Goal: Task Accomplishment & Management: Manage account settings

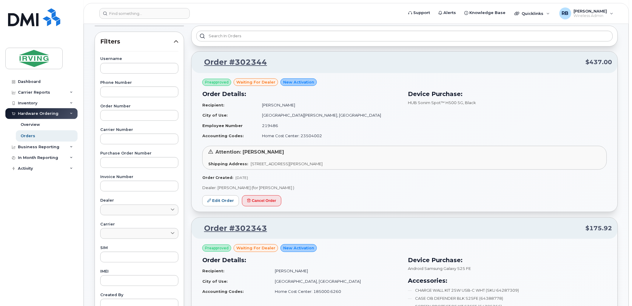
scroll to position [88, 0]
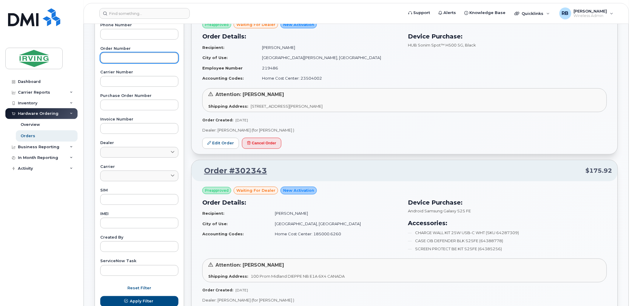
click at [116, 60] on input "text" at bounding box center [139, 57] width 78 height 11
type input "302126"
click at [100, 296] on button "Apply Filter" at bounding box center [139, 301] width 78 height 11
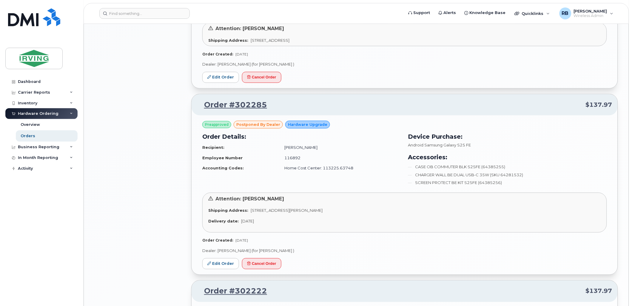
scroll to position [928, 0]
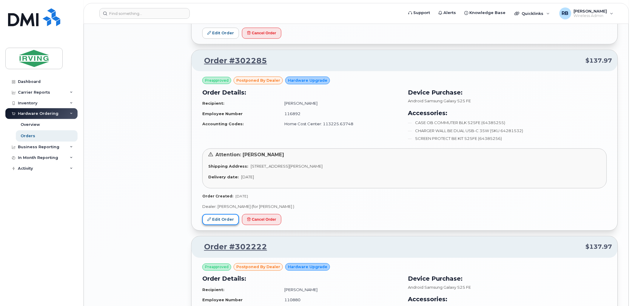
click at [220, 222] on link "Edit Order" at bounding box center [220, 219] width 37 height 11
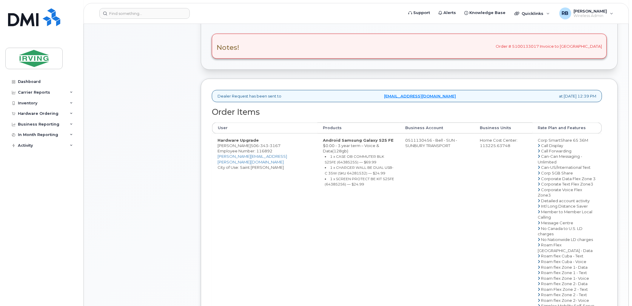
scroll to position [207, 0]
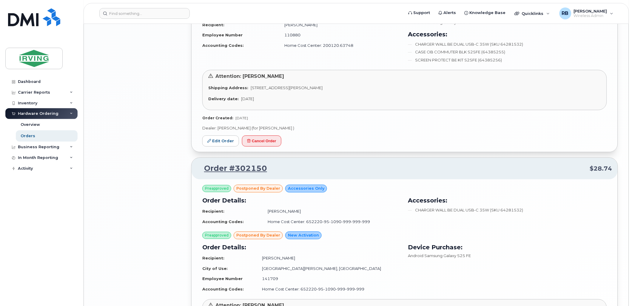
scroll to position [1317, 0]
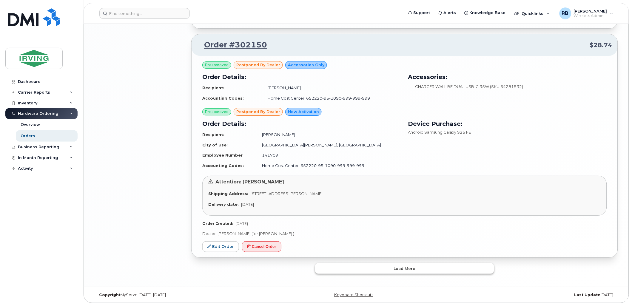
click at [377, 267] on button "Load more" at bounding box center [404, 268] width 179 height 11
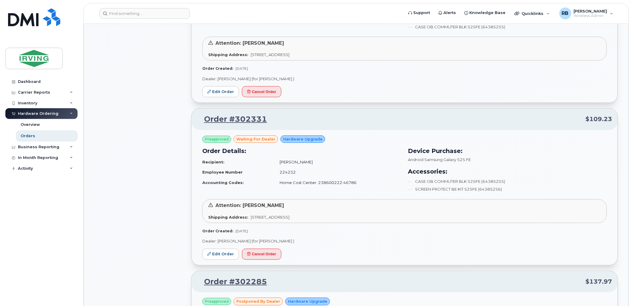
scroll to position [751, 0]
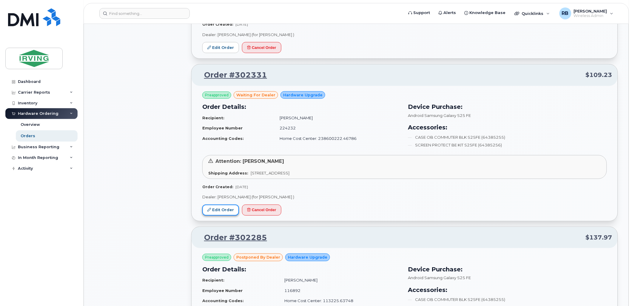
click at [220, 208] on link "Edit Order" at bounding box center [220, 210] width 37 height 11
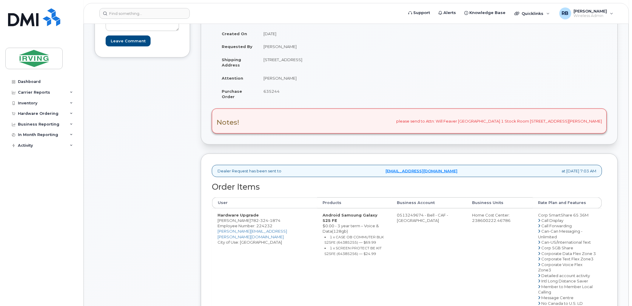
scroll to position [163, 0]
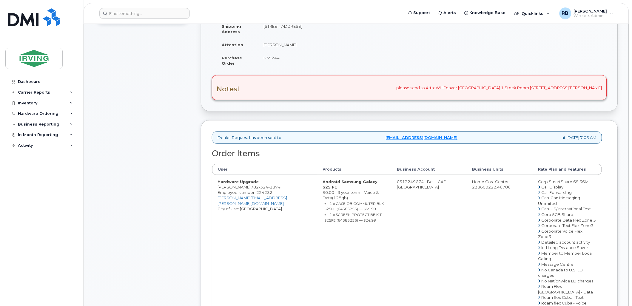
click at [237, 189] on td "Hardware Upgrade Garet Cameron 782 324 1874 Employee Number: 224232 cameron.gar…" at bounding box center [264, 286] width 105 height 223
drag, startPoint x: 246, startPoint y: 188, endPoint x: 218, endPoint y: 188, distance: 28.0
click at [218, 188] on td "Hardware Upgrade Garet Cameron 782 324 1874 Employee Number: 224232 cameron.gar…" at bounding box center [264, 286] width 105 height 223
copy td "[PERSON_NAME]"
click at [178, 118] on div "Comments Leave Comment" at bounding box center [142, 211] width 95 height 516
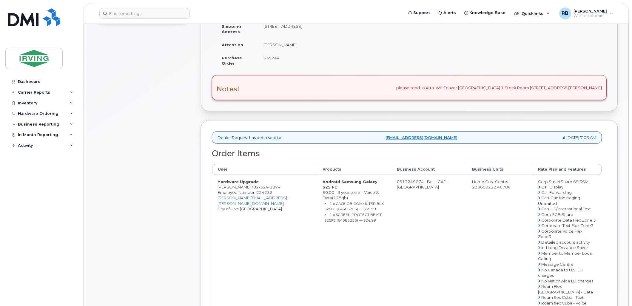
click at [234, 189] on td "Hardware Upgrade [PERSON_NAME] [PHONE_NUMBER] Employee Number: 224232 [PERSON_N…" at bounding box center [264, 286] width 105 height 223
drag, startPoint x: 247, startPoint y: 186, endPoint x: 218, endPoint y: 188, distance: 29.3
click at [218, 188] on td "Hardware Upgrade [PERSON_NAME] [PHONE_NUMBER] Employee Number: 224232 [PERSON_N…" at bounding box center [264, 286] width 105 height 223
copy td "[PERSON_NAME]"
click at [325, 203] on small "1 x CASE OB COMMUTER BLK S25FE (64385255) — $69.99" at bounding box center [354, 207] width 59 height 10
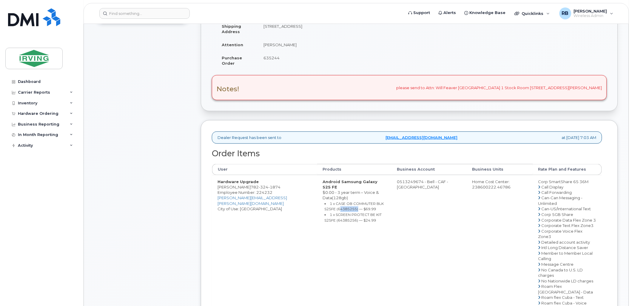
click at [325, 203] on small "1 x CASE OB COMMUTER BLK S25FE (64385255) — $69.99" at bounding box center [354, 207] width 59 height 10
copy small "64385255"
click at [325, 216] on small "1 x SCREEN PROTECT BE KIT S25FE (64385256) — $24.99" at bounding box center [353, 218] width 57 height 10
copy small "64385256"
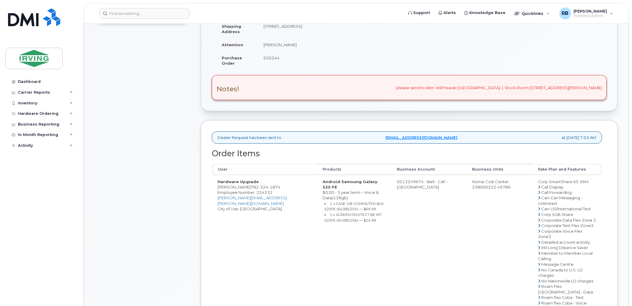
click at [397, 186] on td "0513249674 - Bell - CAF - [GEOGRAPHIC_DATA]" at bounding box center [428, 286] width 75 height 223
drag, startPoint x: 394, startPoint y: 181, endPoint x: 418, endPoint y: 182, distance: 23.3
click at [418, 182] on td "0513249674 - Bell - CAF - [GEOGRAPHIC_DATA]" at bounding box center [428, 286] width 75 height 223
copy td "513249674"
click at [268, 186] on span "1874" at bounding box center [274, 187] width 12 height 5
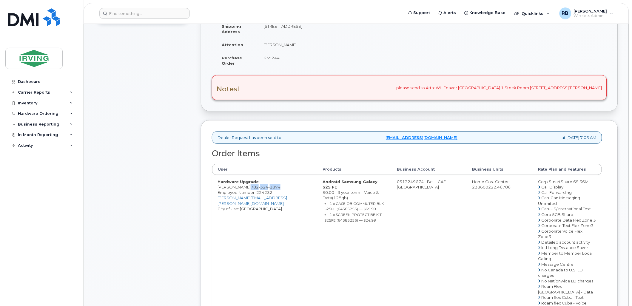
click at [268, 186] on span "1874" at bounding box center [274, 187] width 12 height 5
copy span "782 324 1874"
click at [166, 150] on div "Comments Leave Comment" at bounding box center [142, 211] width 95 height 516
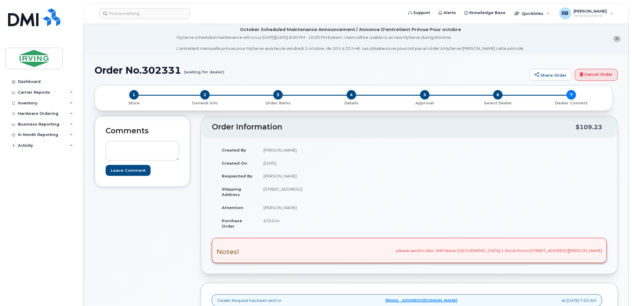
scroll to position [0, 0]
click at [382, 187] on td "[STREET_ADDRESS]" at bounding box center [331, 192] width 147 height 18
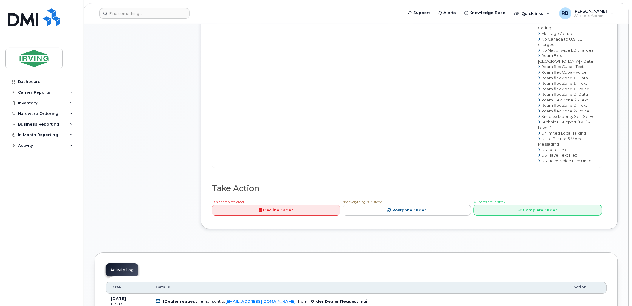
scroll to position [398, 0]
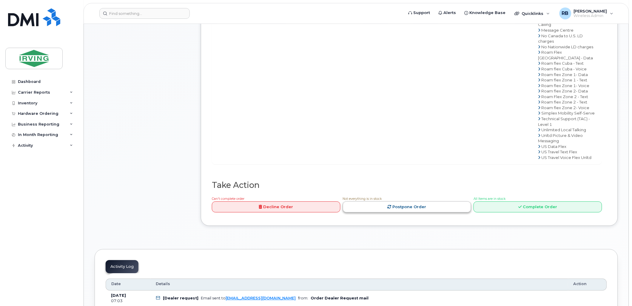
click at [416, 212] on link "Postpone Order" at bounding box center [407, 206] width 129 height 11
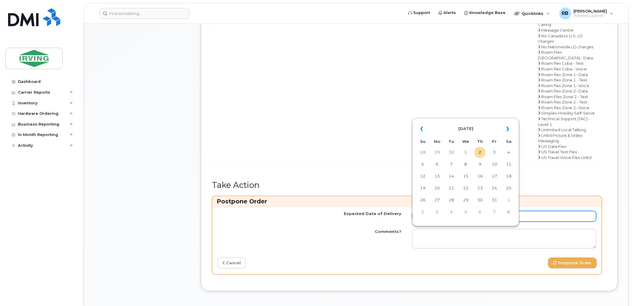
click at [421, 222] on input "Expected Date of Delivery" at bounding box center [504, 216] width 184 height 11
click at [480, 165] on td "9" at bounding box center [480, 164] width 11 height 11
type input "2025-10-09"
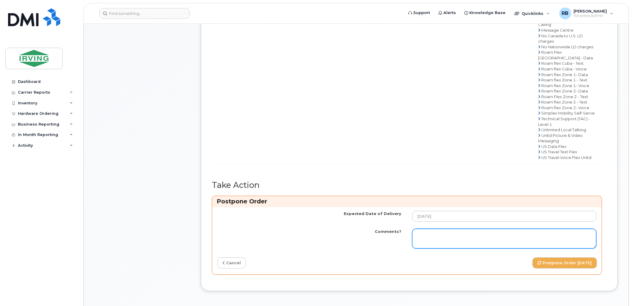
click at [431, 248] on textarea "Comments?" at bounding box center [504, 239] width 184 height 20
paste textarea "Order Confirmation – SO#26212822 Please note that item#[PHONE_NUMBER] (S25FE ph…"
type textarea "Order Confirmation – SO#26212822 Please note that item#64385254 (S25FE phone) a…"
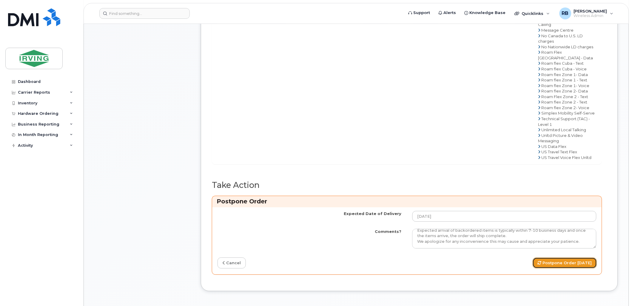
click at [566, 268] on button "Postpone Order 2025-10-09" at bounding box center [564, 262] width 64 height 11
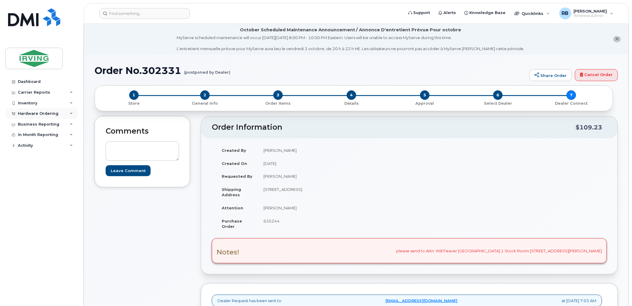
click at [16, 115] on div at bounding box center [13, 113] width 7 height 5
click at [23, 135] on div "Orders" at bounding box center [28, 135] width 15 height 5
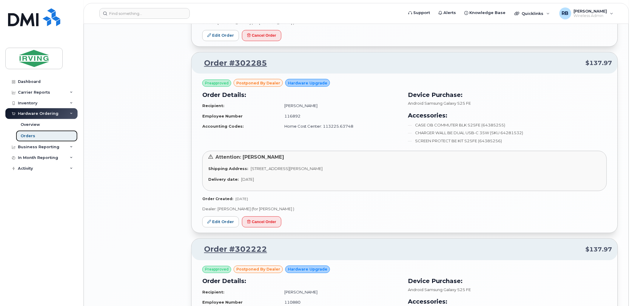
scroll to position [972, 0]
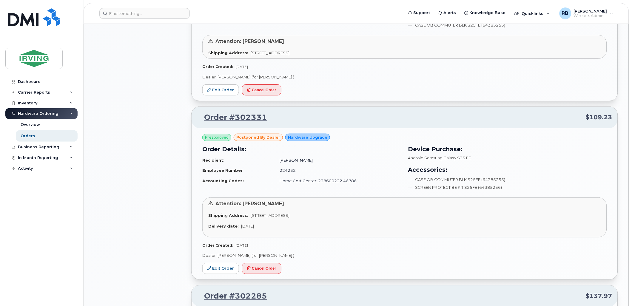
scroll to position [707, 0]
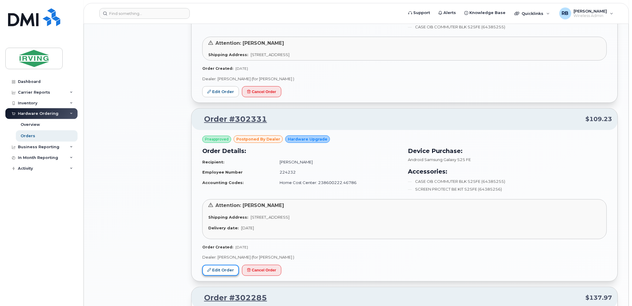
click at [224, 270] on link "Edit Order" at bounding box center [220, 270] width 37 height 11
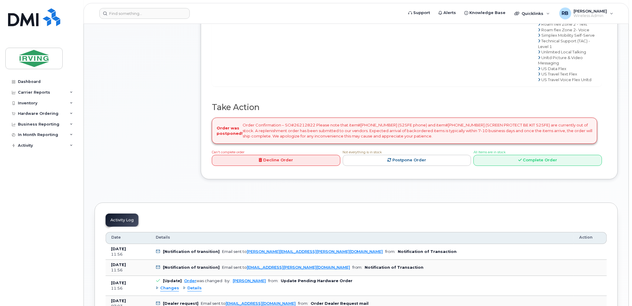
scroll to position [486, 0]
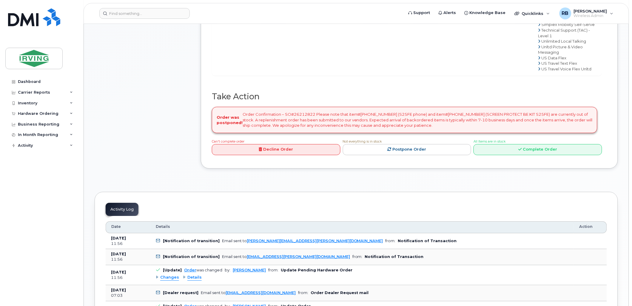
click at [303, 133] on div "Order was postponed! Order Confirmation – SO#26212822 Please note that item#[PH…" at bounding box center [404, 120] width 385 height 26
click at [295, 132] on div "Order was postponed! Order Confirmation – SO#26212822 Please note that item#[PH…" at bounding box center [404, 120] width 385 height 26
copy div "26212822"
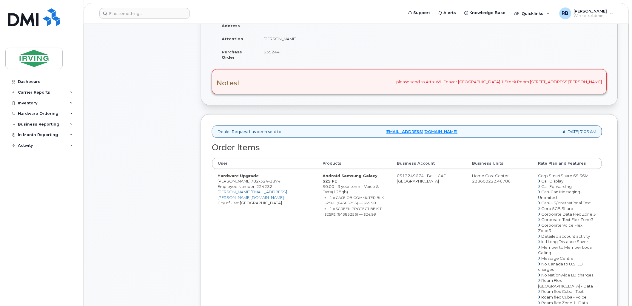
scroll to position [221, 0]
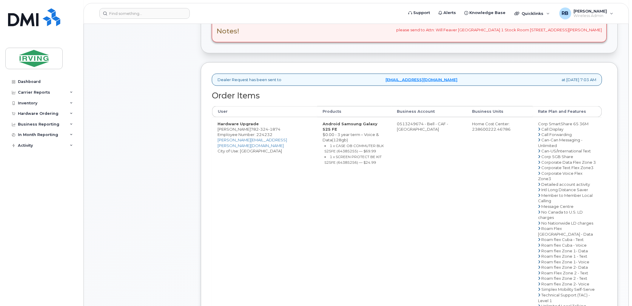
click at [242, 132] on td "Hardware Upgrade [PERSON_NAME] [PHONE_NUMBER] Employee Number: 224232 [PERSON_N…" at bounding box center [264, 228] width 105 height 223
drag, startPoint x: 246, startPoint y: 130, endPoint x: 218, endPoint y: 130, distance: 28.0
click at [218, 130] on td "Hardware Upgrade [PERSON_NAME] [PHONE_NUMBER] Employee Number: 224232 [PERSON_N…" at bounding box center [264, 228] width 105 height 223
copy td "[PERSON_NAME]"
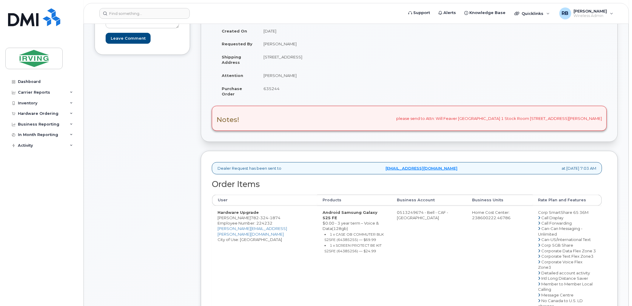
click at [271, 87] on span "635244" at bounding box center [271, 88] width 16 height 5
copy span "635244"
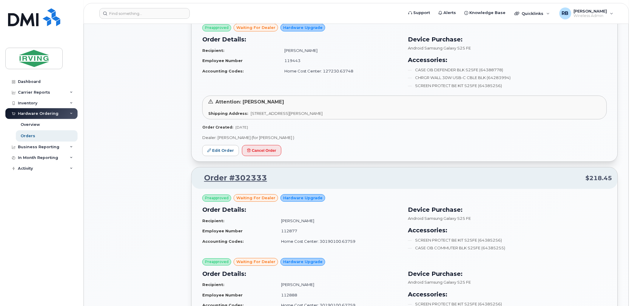
scroll to position [442, 0]
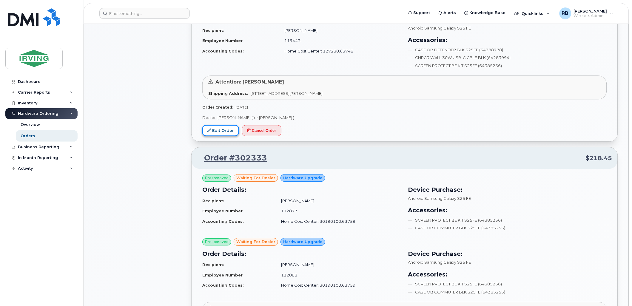
click at [224, 134] on link "Edit Order" at bounding box center [220, 130] width 37 height 11
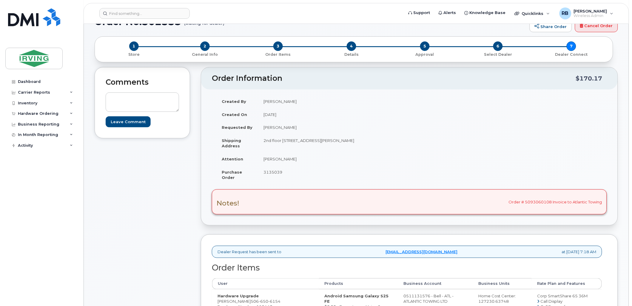
scroll to position [44, 0]
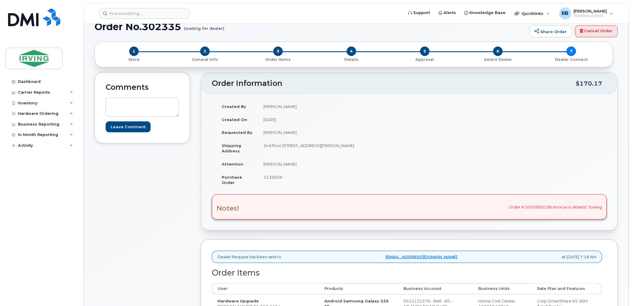
click at [276, 177] on span "3135039" at bounding box center [272, 177] width 19 height 5
copy span "3135039"
click at [274, 162] on td "[PERSON_NAME]" at bounding box center [331, 163] width 147 height 13
drag, startPoint x: 294, startPoint y: 164, endPoint x: 261, endPoint y: 166, distance: 32.9
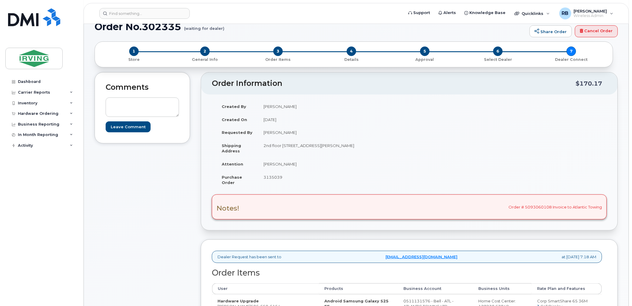
click at [261, 166] on td "Brendan Baker" at bounding box center [331, 163] width 147 height 13
copy td "Brendan Baker"
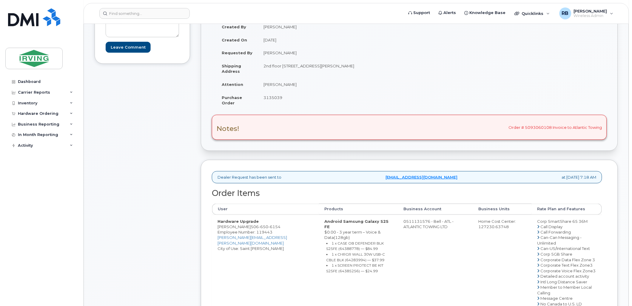
scroll to position [132, 0]
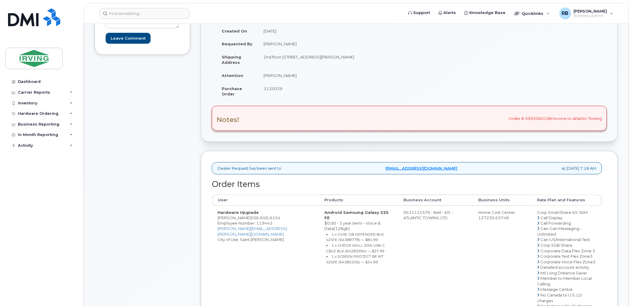
drag, startPoint x: 246, startPoint y: 218, endPoint x: 218, endPoint y: 218, distance: 28.3
copy td "Brendan Baker"
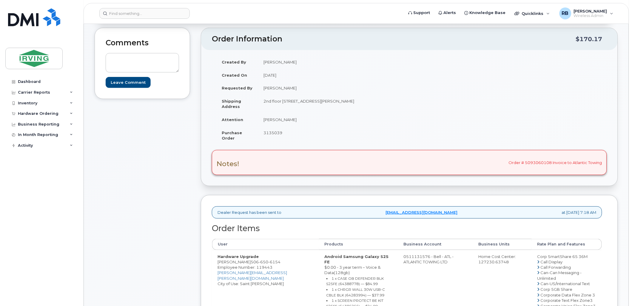
copy td "Brendan Baker"
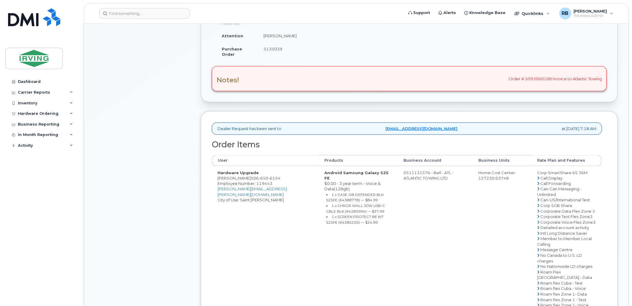
scroll to position [177, 0]
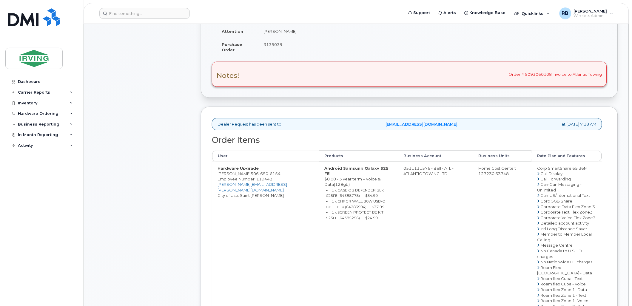
click at [326, 188] on small "1 x CASE OB DEFENDER BLK S25FE (64388778) — $84.99" at bounding box center [355, 193] width 58 height 10
copy small "64388778"
click at [326, 199] on small "1 x CHRGR WALL 30W USB-C CBLE BLK (64283994) — $37.99" at bounding box center [355, 204] width 59 height 10
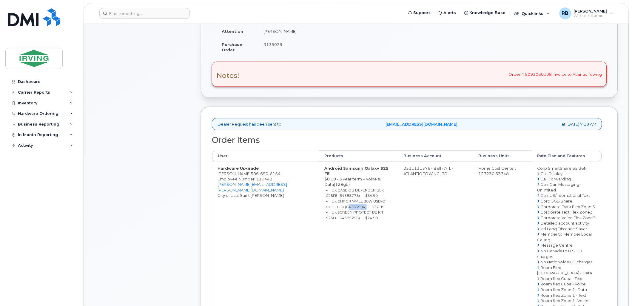
copy small "64283994"
click at [326, 210] on small "1 x SCREEN PROTECT BE KIT S25FE (64385256) — $24.99" at bounding box center [354, 215] width 57 height 10
copy small "64385256"
click at [400, 166] on td "0511131576 - Bell - ATL - ATLANTIC TOWING LTD" at bounding box center [435, 271] width 75 height 218
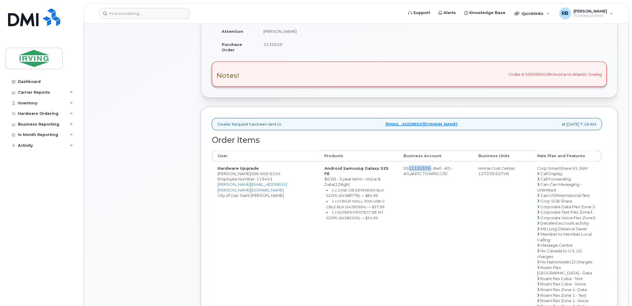
drag, startPoint x: 396, startPoint y: 169, endPoint x: 420, endPoint y: 169, distance: 23.9
click at [420, 169] on td "0511131576 - Bell - ATL - ATLANTIC TOWING LTD" at bounding box center [435, 271] width 75 height 218
copy td "511131576"
click at [260, 174] on span "650" at bounding box center [264, 173] width 10 height 5
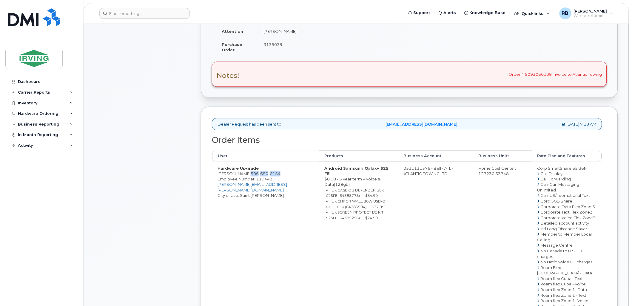
copy span "506 650 6154"
click at [221, 210] on td "Hardware Upgrade Brendan Baker 506 650 6154 Employee Number: 119443 baker.brend…" at bounding box center [265, 271] width 107 height 218
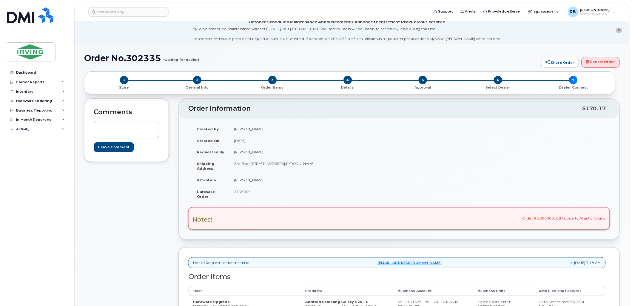
scroll to position [0, 0]
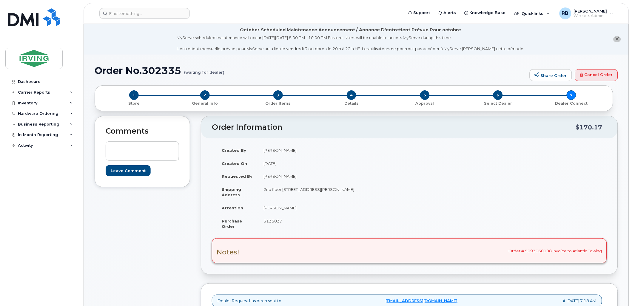
click at [276, 220] on span "3135039" at bounding box center [272, 221] width 19 height 5
copy span "3135039"
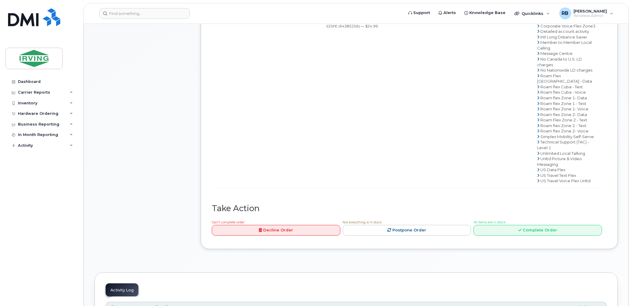
scroll to position [442, 0]
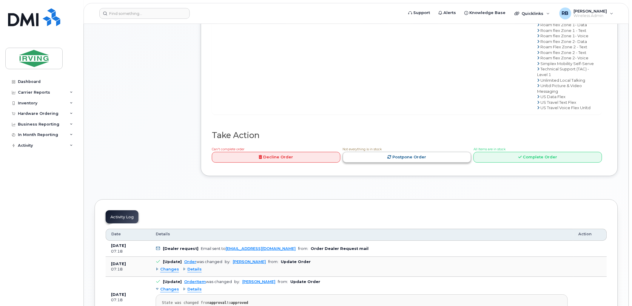
click at [456, 163] on link "Postpone Order" at bounding box center [407, 157] width 129 height 11
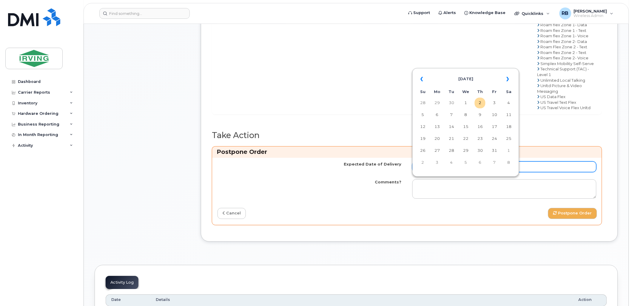
click at [447, 172] on input "Expected Date of Delivery" at bounding box center [504, 166] width 184 height 11
click at [481, 115] on td "9" at bounding box center [480, 114] width 11 height 11
type input "2025-10-09"
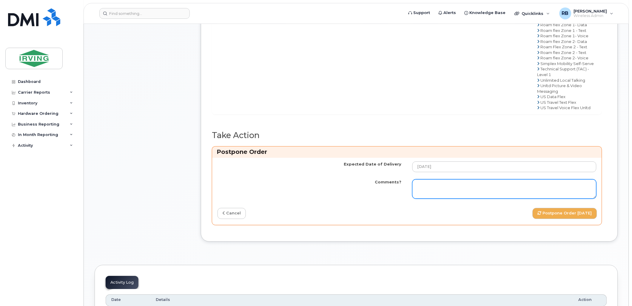
click at [427, 199] on textarea "Comments?" at bounding box center [504, 189] width 184 height 20
paste textarea "Order Confirmation – SO#26212854 Please note that item#64385254 (S25FE phone), …"
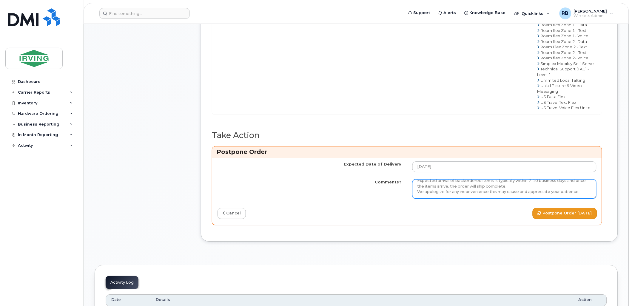
type textarea "Order Confirmation – SO#26212854 Please note that item#64385254 (S25FE phone), …"
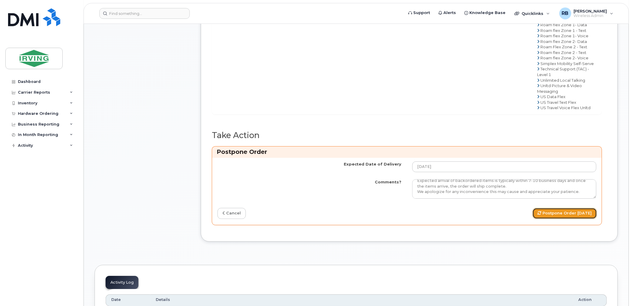
click at [543, 219] on button "Postpone Order 2025-10-09" at bounding box center [564, 213] width 64 height 11
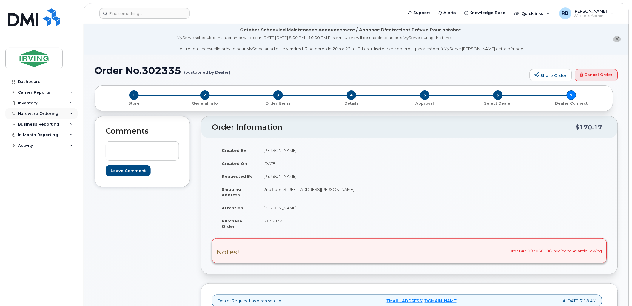
click at [42, 115] on div "Hardware Ordering" at bounding box center [38, 113] width 41 height 5
click at [30, 132] on link "Orders" at bounding box center [47, 135] width 62 height 11
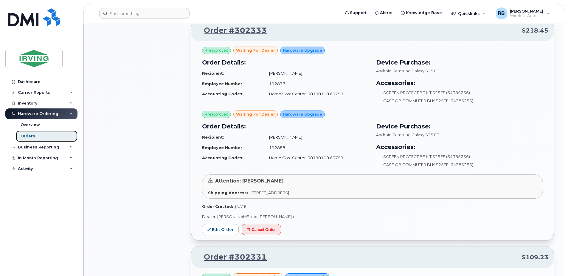
scroll to position [636, 0]
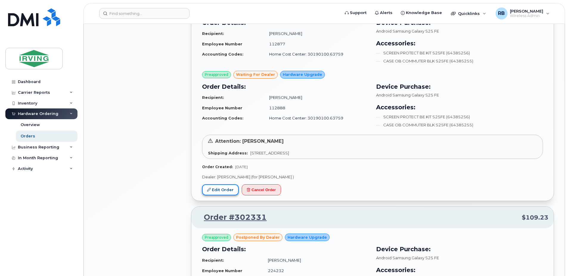
click at [221, 184] on link "Edit Order" at bounding box center [220, 189] width 37 height 11
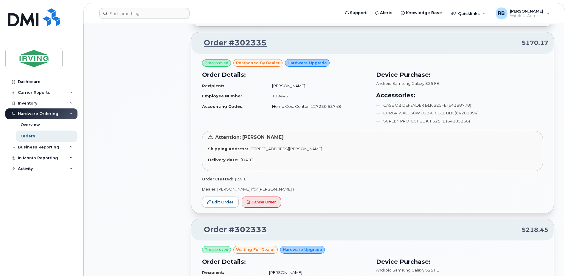
scroll to position [358, 0]
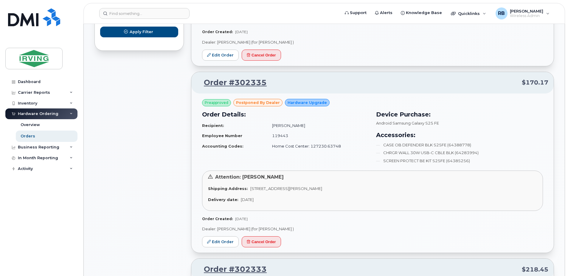
click at [222, 224] on div "Preapproved postponed by Dealer Hardware Upgrade Order Details: Recipient: Bren…" at bounding box center [372, 172] width 363 height 159
click at [222, 236] on link "Edit Order" at bounding box center [220, 241] width 37 height 11
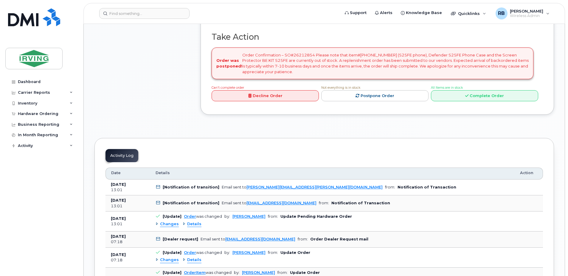
scroll to position [636, 0]
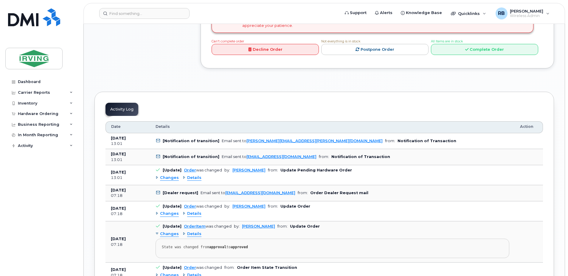
click at [296, 33] on div "Order was postponed! Order Confirmation – SO#26212854 Please note that item#[PH…" at bounding box center [373, 17] width 322 height 32
copy div "26212854"
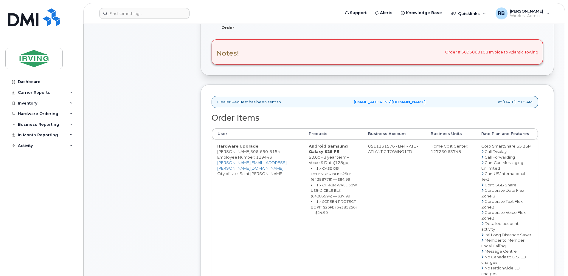
scroll to position [159, 0]
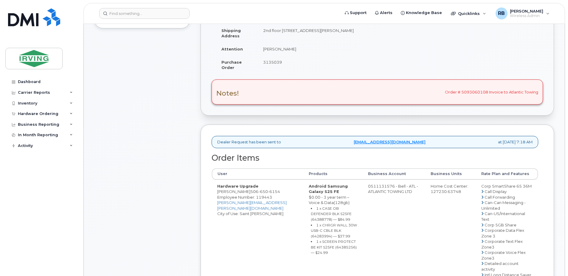
drag, startPoint x: 246, startPoint y: 196, endPoint x: 218, endPoint y: 198, distance: 28.8
copy td "[PERSON_NAME]"
click at [270, 64] on span "3135039" at bounding box center [272, 62] width 19 height 5
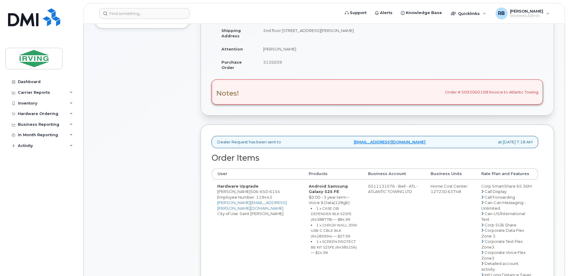
copy span "3135039"
click at [111, 165] on div "Comments Leave Comment" at bounding box center [142, 255] width 95 height 597
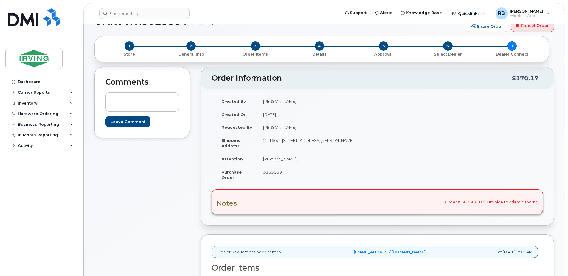
scroll to position [0, 0]
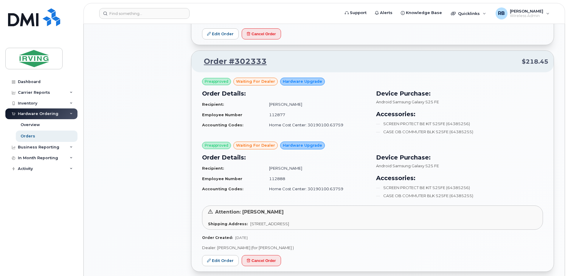
scroll to position [597, 0]
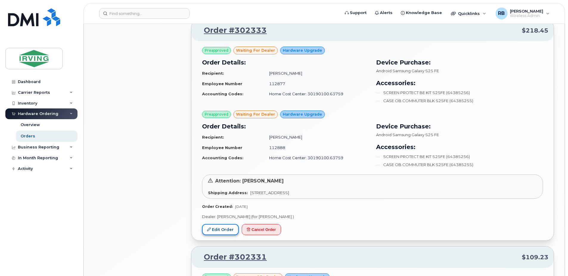
click at [223, 224] on link "Edit Order" at bounding box center [220, 229] width 37 height 11
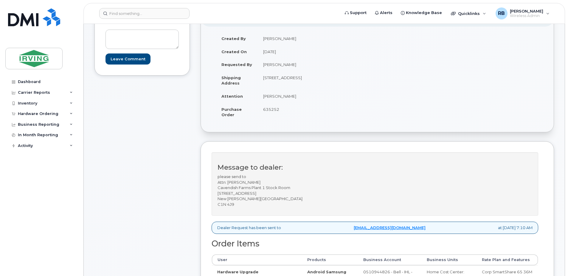
scroll to position [80, 0]
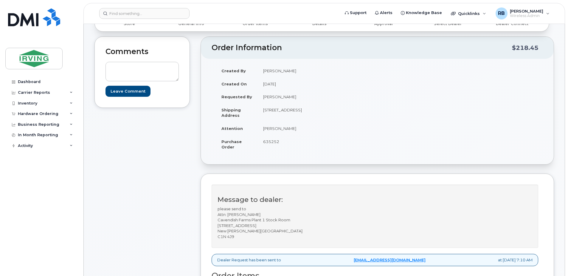
click at [271, 141] on span "635252" at bounding box center [271, 141] width 16 height 5
copy span "635252"
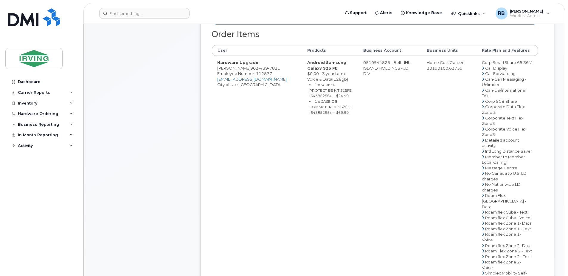
scroll to position [278, 0]
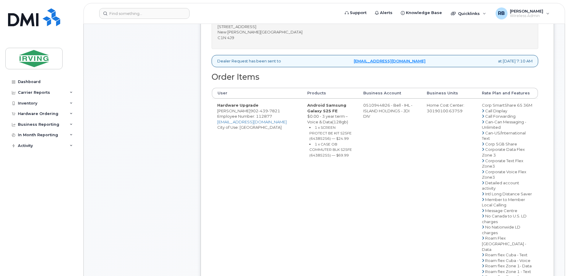
click at [373, 109] on td "0510944826 - Bell - IHL - ISLAND HOLDINGS - JDI DIV" at bounding box center [390, 237] width 64 height 279
drag, startPoint x: 364, startPoint y: 109, endPoint x: 389, endPoint y: 110, distance: 25.1
click at [389, 110] on td "0510944826 - Bell - IHL - ISLAND HOLDINGS - JDI DIV" at bounding box center [390, 237] width 64 height 279
copy td "510944826"
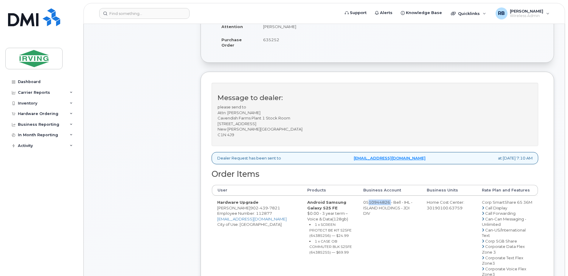
scroll to position [199, 0]
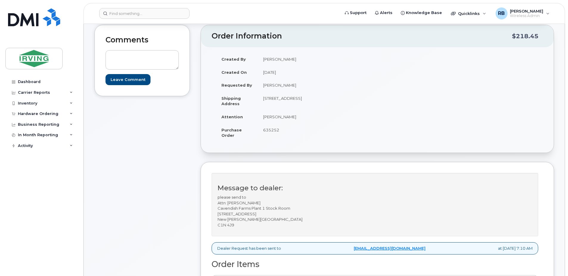
scroll to position [80, 0]
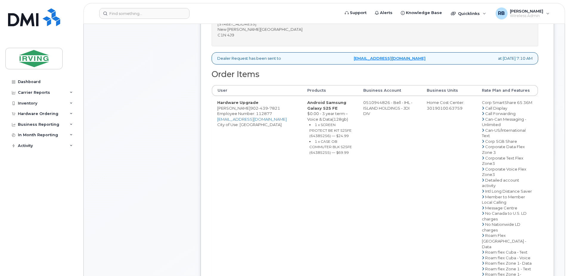
scroll to position [278, 0]
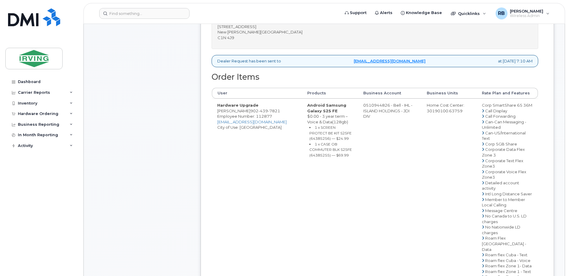
click at [244, 119] on td "Hardware Upgrade [PERSON_NAME] [PHONE_NUMBER] Employee Number: 112877 [EMAIL_AD…" at bounding box center [257, 237] width 90 height 279
click at [247, 117] on td "Hardware Upgrade [PERSON_NAME] [PHONE_NUMBER] Employee Number: 112877 [EMAIL_AD…" at bounding box center [257, 237] width 90 height 279
drag, startPoint x: 249, startPoint y: 117, endPoint x: 218, endPoint y: 118, distance: 31.3
click at [218, 118] on td "Hardware Upgrade [PERSON_NAME] [PHONE_NUMBER] Employee Number: 112877 [EMAIL_AD…" at bounding box center [257, 237] width 90 height 279
copy td "[PERSON_NAME]"
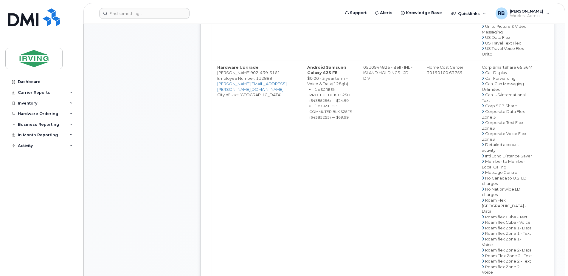
scroll to position [597, 0]
drag, startPoint x: 243, startPoint y: 126, endPoint x: 218, endPoint y: 127, distance: 24.8
click at [218, 127] on td "Hardware Upgrade [PERSON_NAME] [PHONE_NUMBER] Employee Number: 112888 [PERSON_N…" at bounding box center [257, 198] width 90 height 279
copy td "[PERSON_NAME]"
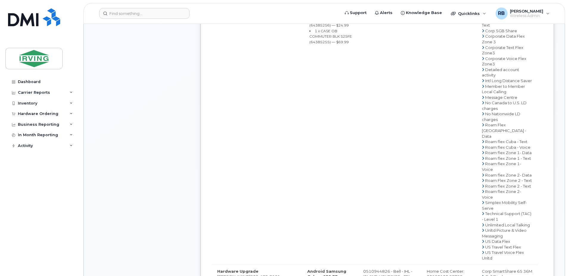
scroll to position [239, 0]
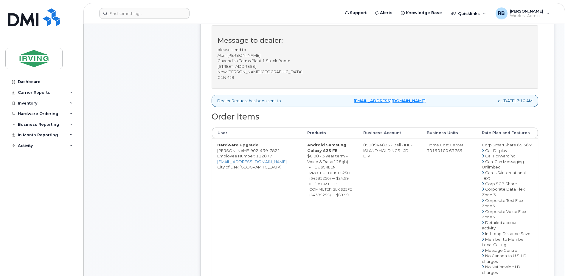
click at [385, 150] on td "0510944826 - Bell - IHL - ISLAND HOLDINGS - JDI DIV" at bounding box center [390, 277] width 64 height 279
drag, startPoint x: 388, startPoint y: 151, endPoint x: 364, endPoint y: 151, distance: 23.9
click at [364, 151] on td "0510944826 - Bell - IHL - ISLAND HOLDINGS - JDI DIV" at bounding box center [390, 277] width 64 height 279
copy td "510944826"
click at [263, 153] on span "439" at bounding box center [264, 150] width 10 height 5
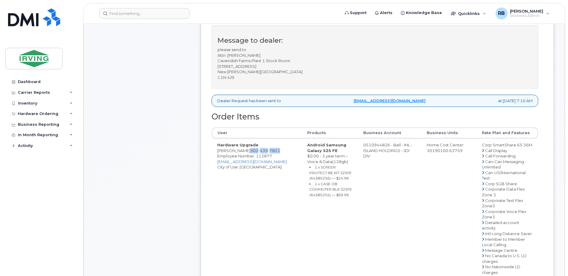
click at [263, 153] on span "439" at bounding box center [264, 150] width 10 height 5
copy span "902 439 7821"
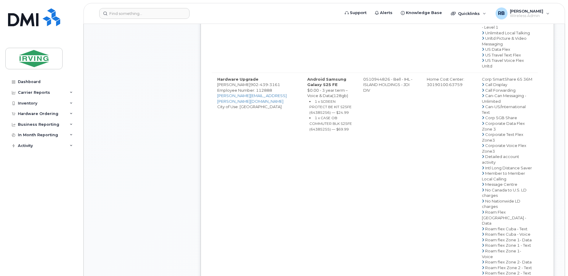
scroll to position [597, 0]
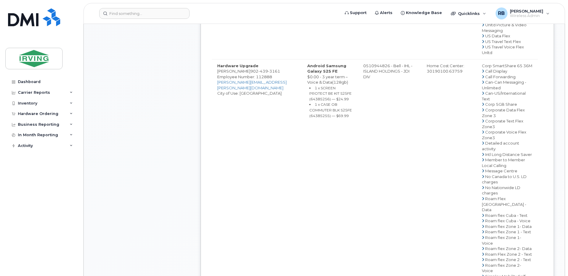
click at [387, 121] on td "0510944826 - Bell - IHL - ISLAND HOLDINGS - JDI DIV" at bounding box center [390, 198] width 64 height 279
drag, startPoint x: 388, startPoint y: 121, endPoint x: 365, endPoint y: 121, distance: 23.3
click at [365, 121] on td "0510944826 - Bell - IHL - ISLAND HOLDINGS - JDI DIV" at bounding box center [390, 198] width 64 height 279
copy td "510944826"
click at [259, 73] on span "439" at bounding box center [264, 71] width 10 height 5
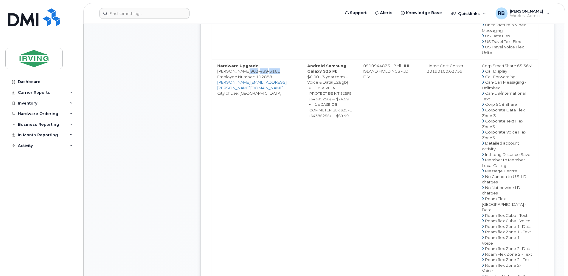
click at [259, 73] on span "439" at bounding box center [264, 71] width 10 height 5
copy span "902 439 3161"
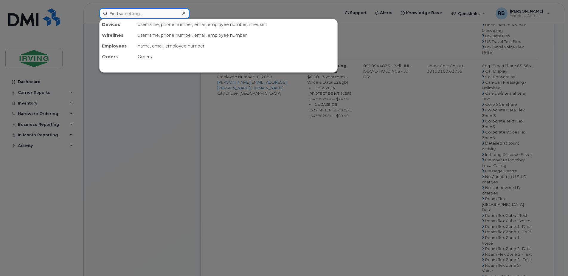
click at [118, 14] on input at bounding box center [144, 13] width 90 height 11
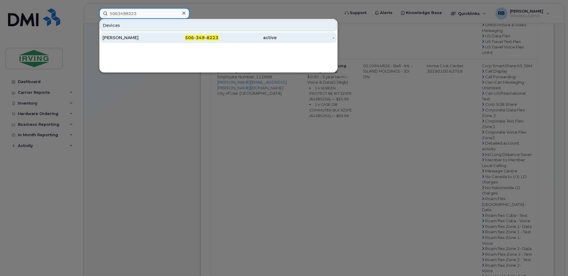
type input "5063498223"
click at [117, 39] on div "[PERSON_NAME]" at bounding box center [132, 38] width 58 height 6
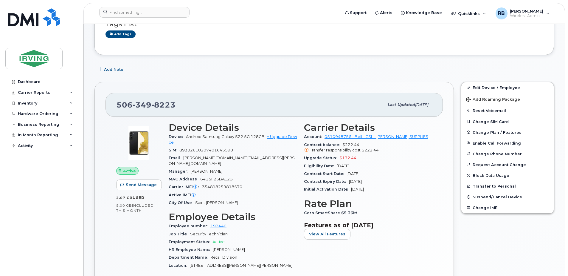
scroll to position [119, 0]
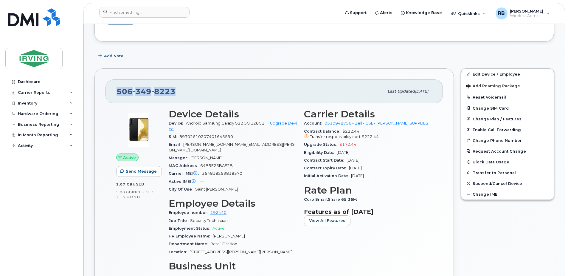
drag, startPoint x: 173, startPoint y: 92, endPoint x: 114, endPoint y: 90, distance: 59.7
click at [114, 90] on div "506 349 8223 Last updated Sep 17, 2025" at bounding box center [275, 91] width 338 height 24
copy span "506 349 8223"
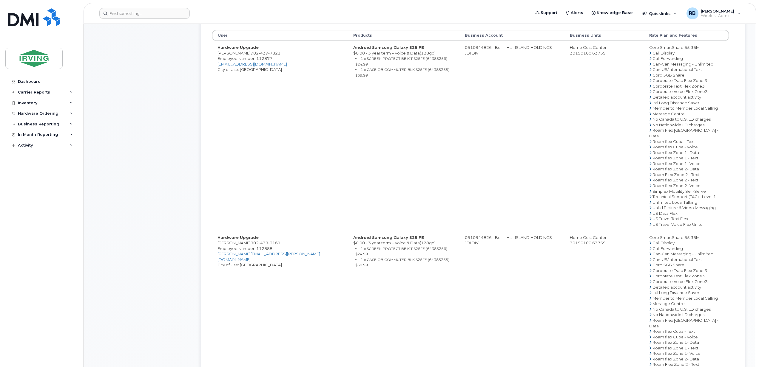
scroll to position [426, 0]
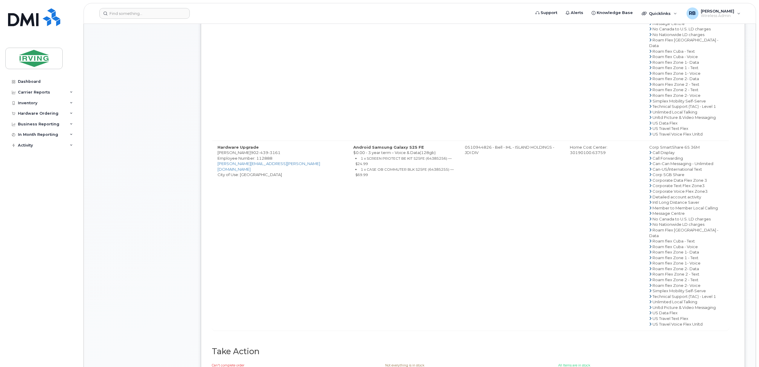
click at [121, 173] on div "Comments Leave Comment" at bounding box center [142, 46] width 95 height 712
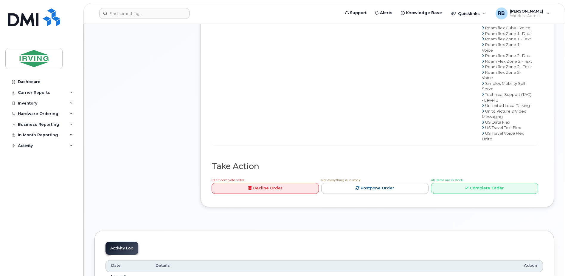
scroll to position [937, 0]
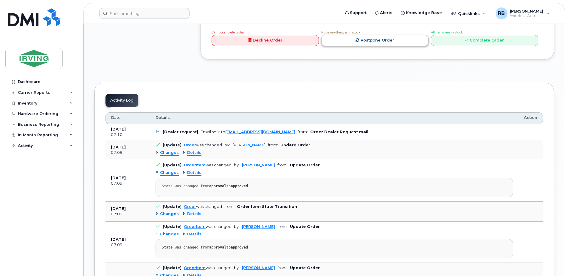
click at [369, 46] on link "Postpone Order" at bounding box center [375, 40] width 107 height 11
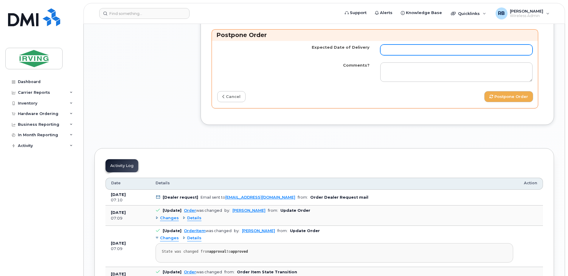
click at [390, 55] on input "Expected Date of Delivery" at bounding box center [457, 49] width 152 height 11
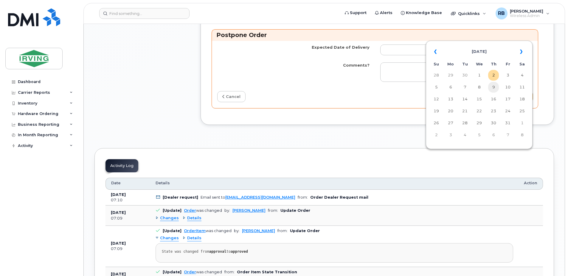
click at [491, 86] on td "9" at bounding box center [494, 87] width 11 height 11
type input "2025-10-09"
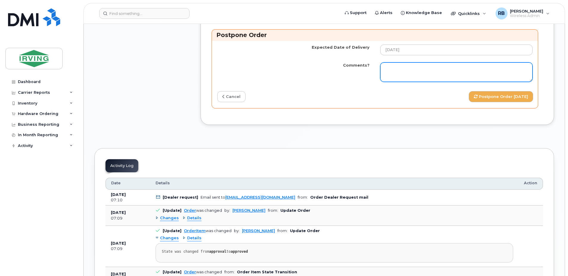
click at [412, 82] on textarea "Comments?" at bounding box center [457, 72] width 152 height 20
paste textarea "Order Confirmation – SO#26212901 Please note that item#64385254 (S25FE phone) a…"
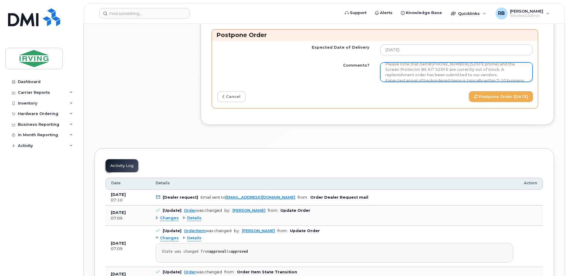
scroll to position [0, 0]
type textarea "Order Confirmation – SO#26212901 Please note that item#64385254 (S25FE phone) a…"
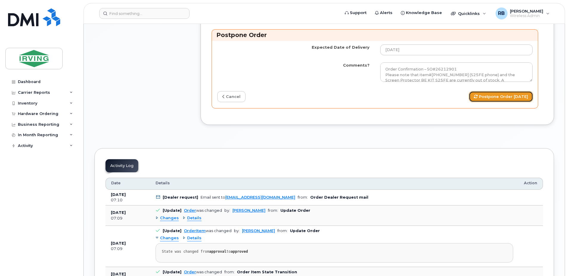
drag, startPoint x: 509, startPoint y: 201, endPoint x: 495, endPoint y: 200, distance: 13.8
click at [509, 102] on button "Postpone Order 2025-10-09" at bounding box center [501, 96] width 64 height 11
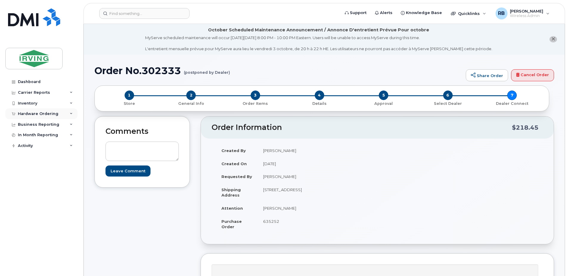
click at [52, 113] on div "Hardware Ordering" at bounding box center [38, 113] width 41 height 5
click at [269, 222] on span "635252" at bounding box center [271, 221] width 16 height 5
copy span "635252"
click at [24, 134] on div "Orders" at bounding box center [28, 135] width 15 height 5
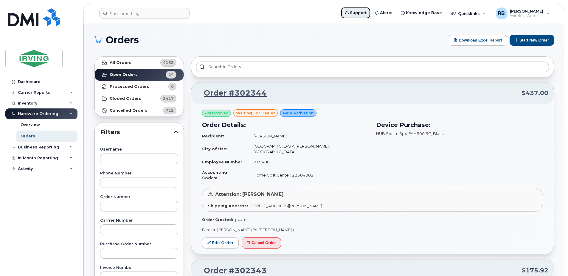
click at [366, 13] on span "Support" at bounding box center [358, 13] width 17 height 6
click at [534, 40] on button "Start New Order" at bounding box center [532, 40] width 44 height 11
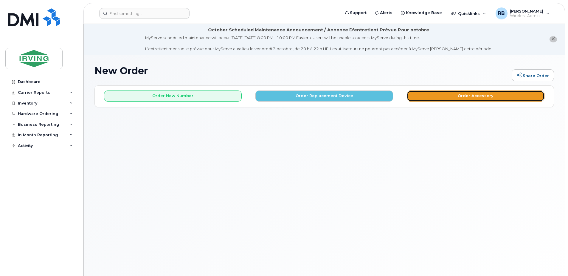
click at [423, 98] on button "Order Accessory" at bounding box center [476, 95] width 138 height 11
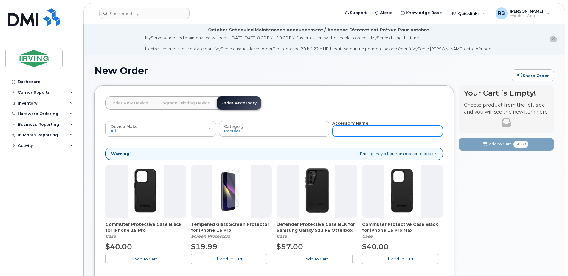
click at [343, 128] on input "text" at bounding box center [388, 131] width 111 height 11
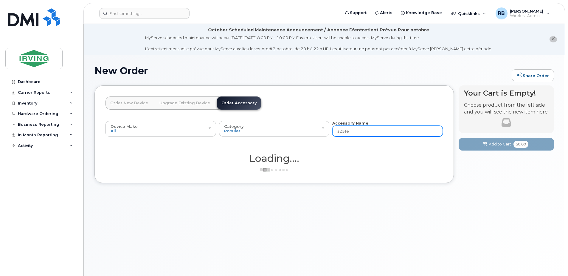
type input "s25fe"
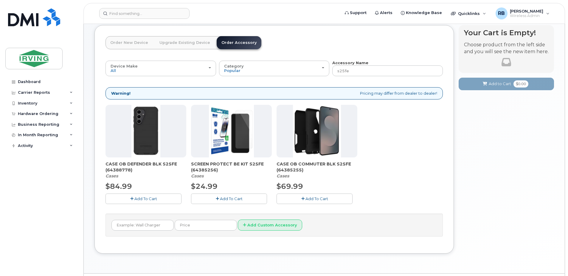
scroll to position [77, 0]
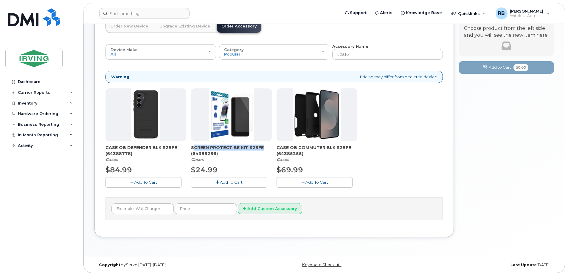
drag, startPoint x: 191, startPoint y: 147, endPoint x: 263, endPoint y: 145, distance: 71.6
click at [263, 145] on span "SCREEN PROTECT BE KIT S25FE (64385256)" at bounding box center [231, 150] width 81 height 12
copy span "SCREEN PROTECT BE KIT S25FE"
click at [209, 153] on span "SCREEN PROTECT BE KIT S25FE (64385256)" at bounding box center [231, 150] width 81 height 12
drag, startPoint x: 190, startPoint y: 147, endPoint x: 220, endPoint y: 154, distance: 30.5
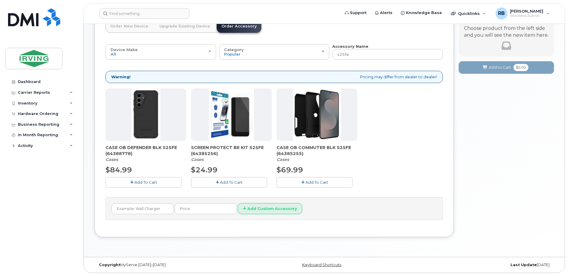
click at [220, 154] on div "CASE OB DEFENDER BLK S25FE (64388778) Cases $84.99 Add To Cart SCREEN PROTECT B…" at bounding box center [275, 142] width 338 height 109
copy span "SCREEN PROTECT BE KIT S25FE (64385256)"
click at [254, 166] on div "$24.99" at bounding box center [231, 170] width 81 height 10
click at [240, 122] on img at bounding box center [231, 114] width 45 height 52
click at [232, 142] on div "SCREEN PROTECT BE KIT S25FE (64385256) Cases $24.99 Add To Cart" at bounding box center [231, 137] width 81 height 99
